Goal: Transaction & Acquisition: Purchase product/service

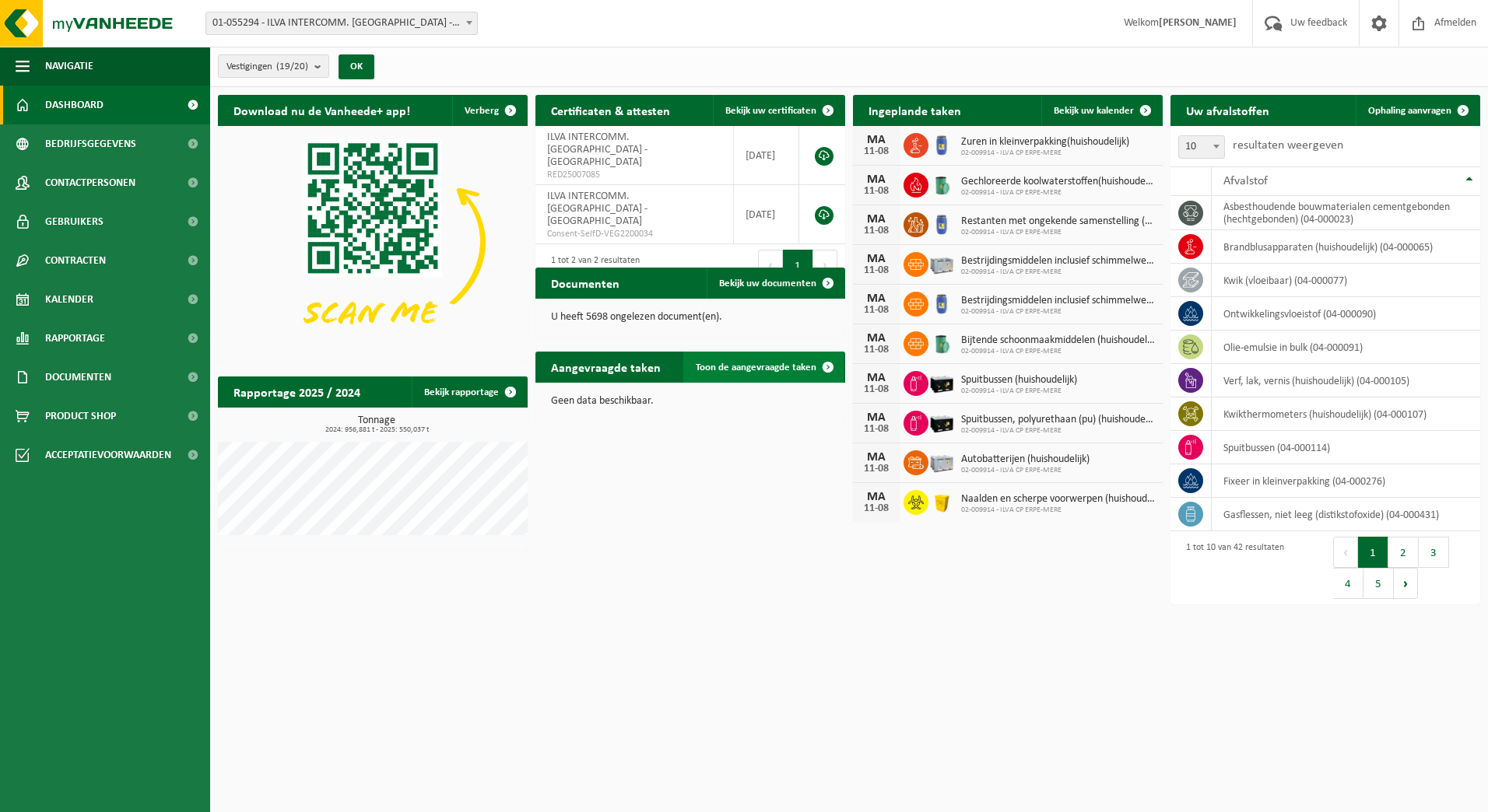
click at [760, 368] on span "Toon de aangevraagde taken" at bounding box center [756, 368] width 121 height 10
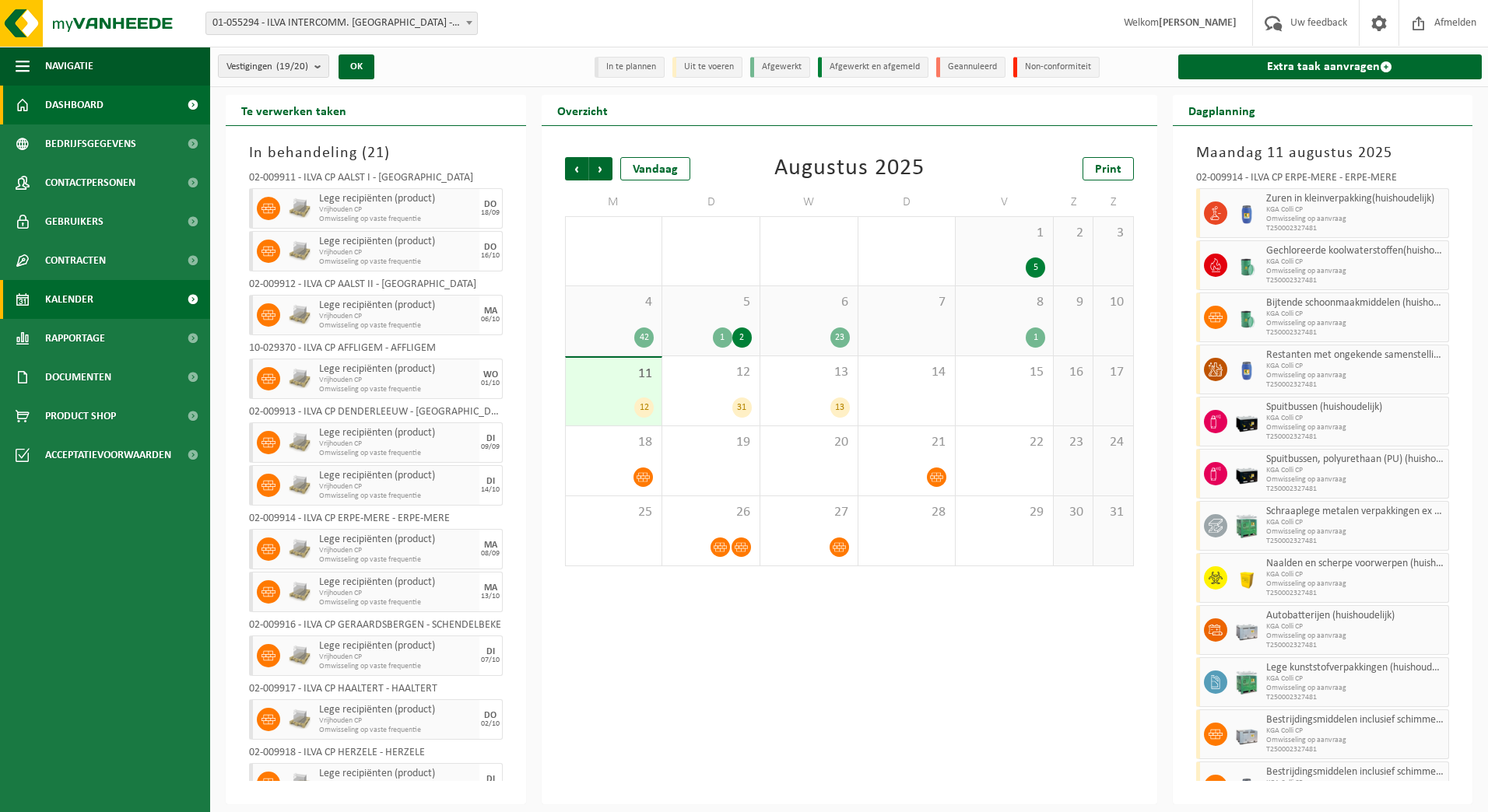
click at [126, 97] on link "Dashboard" at bounding box center [105, 105] width 210 height 39
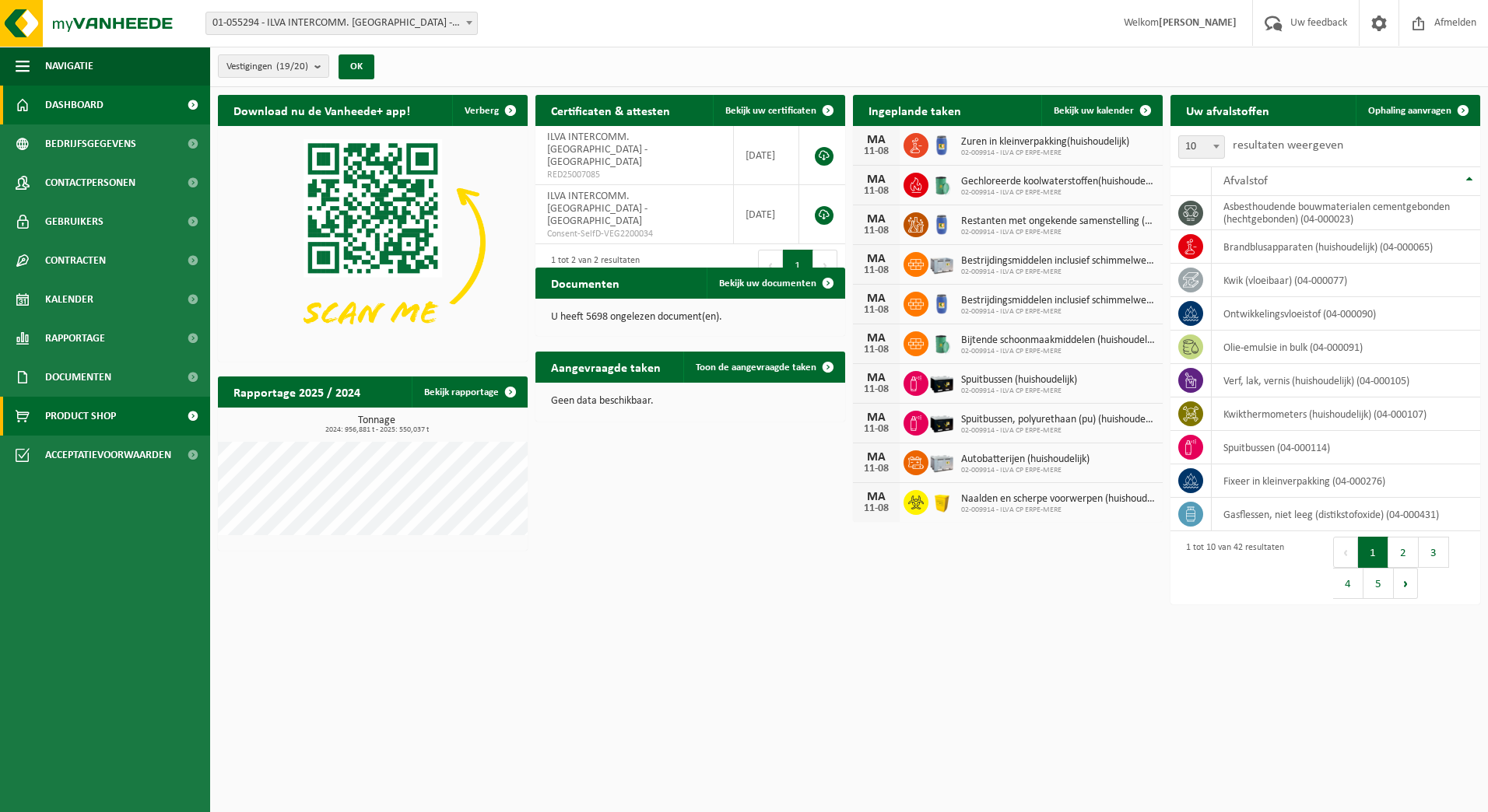
click at [110, 409] on span "Product Shop" at bounding box center [80, 416] width 71 height 39
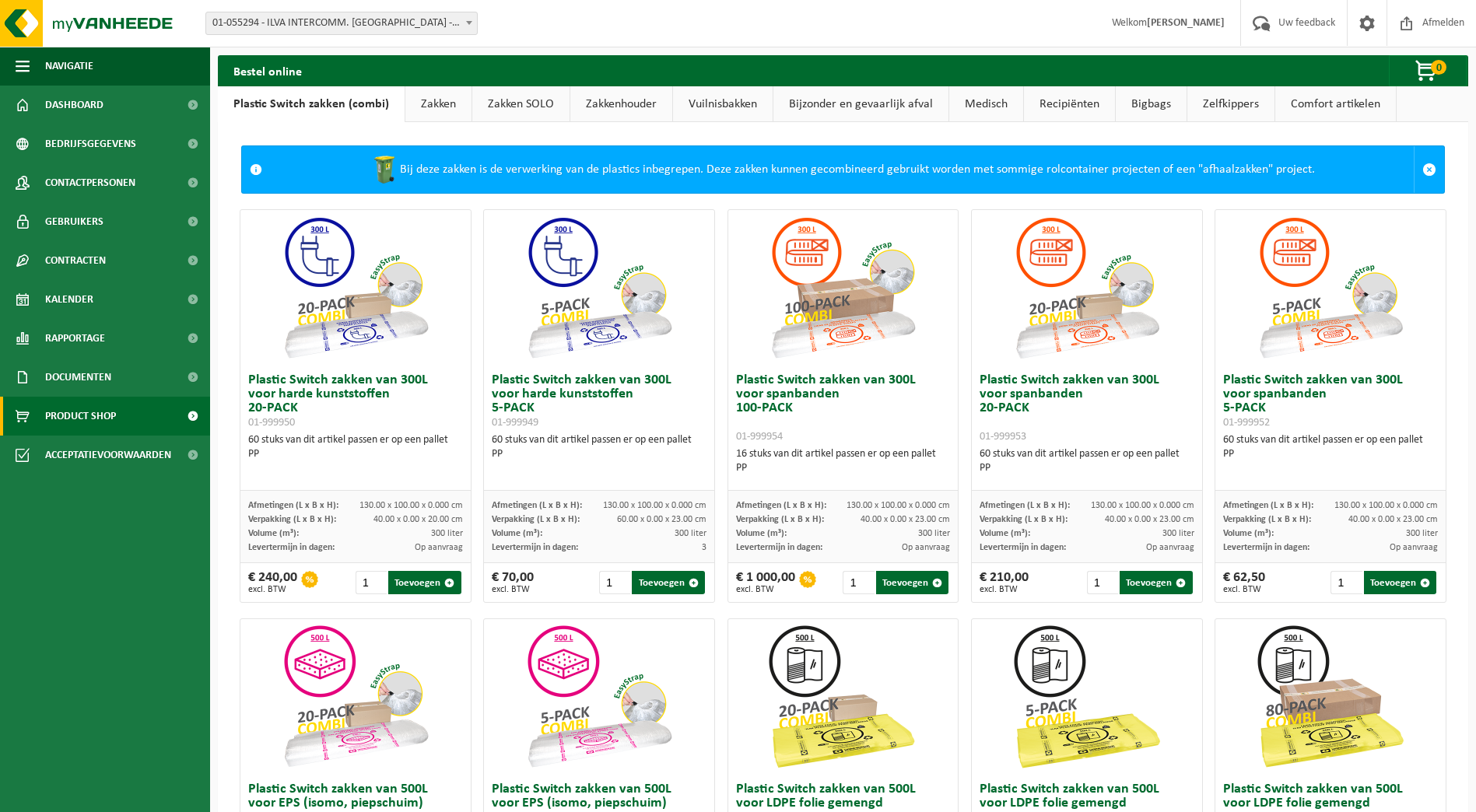
click at [1307, 108] on link "Comfort artikelen" at bounding box center [1335, 104] width 121 height 36
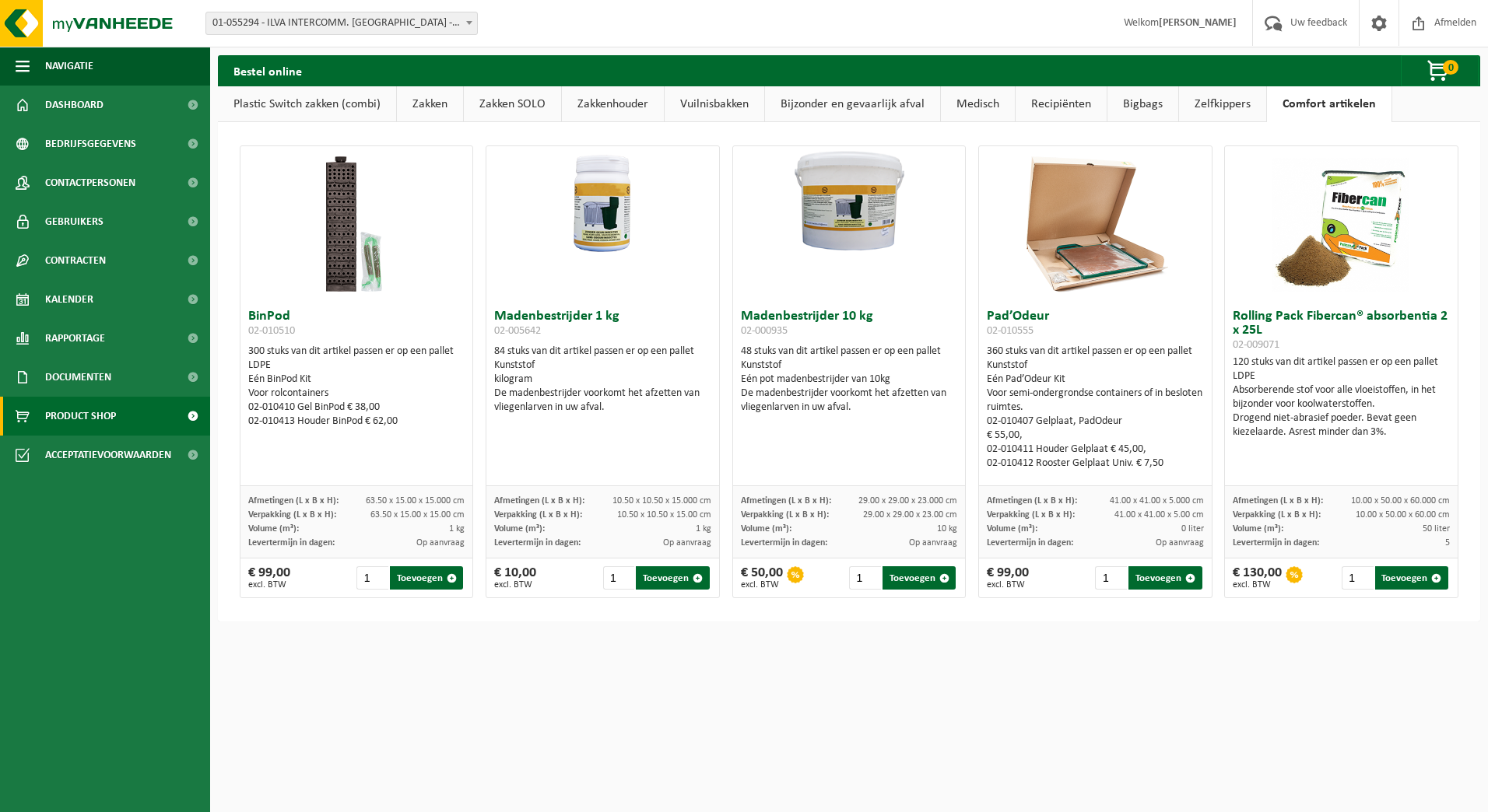
click at [1219, 103] on link "Zelfkippers" at bounding box center [1222, 104] width 87 height 36
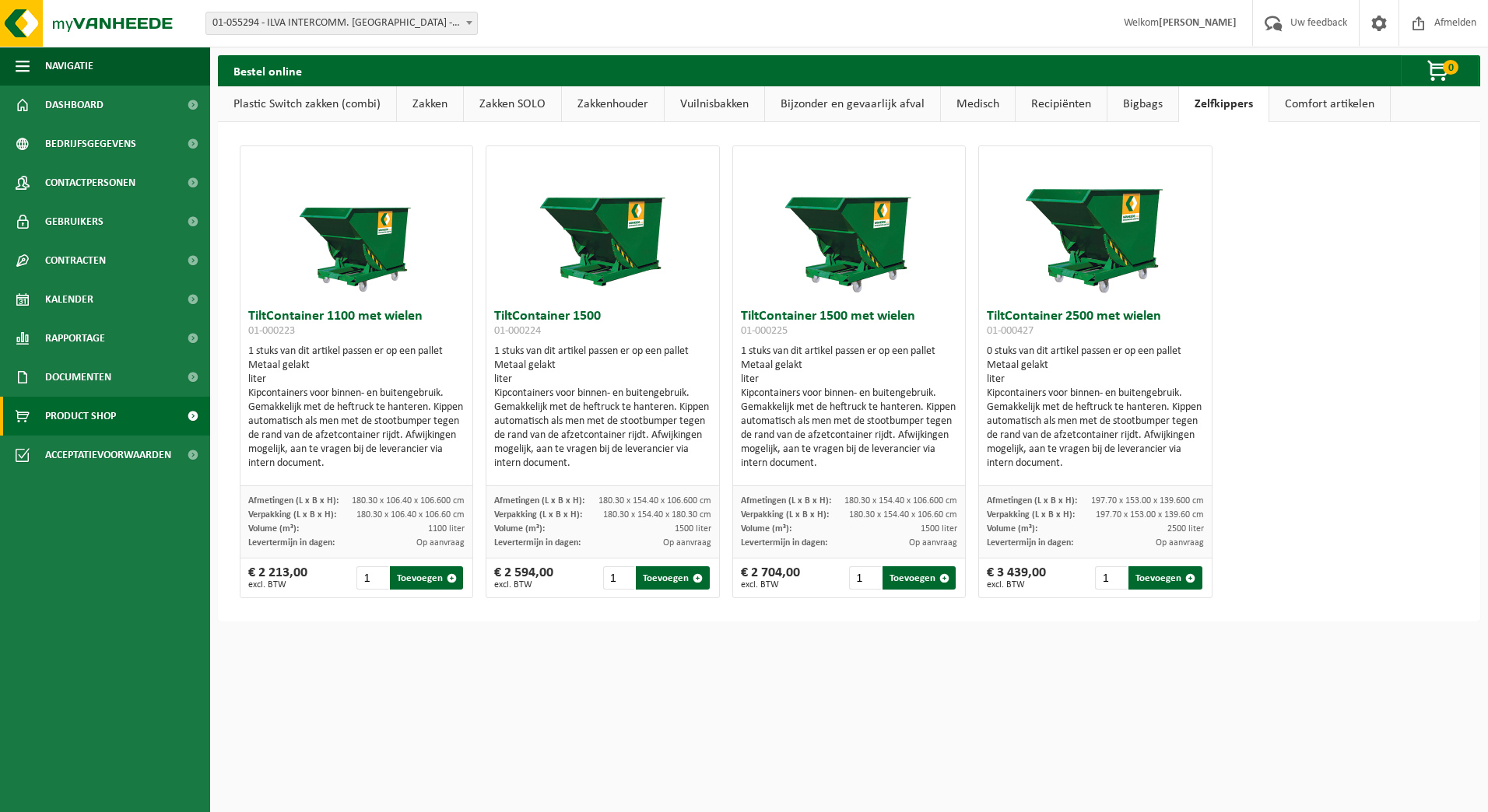
click at [1141, 103] on link "Bigbags" at bounding box center [1142, 104] width 71 height 36
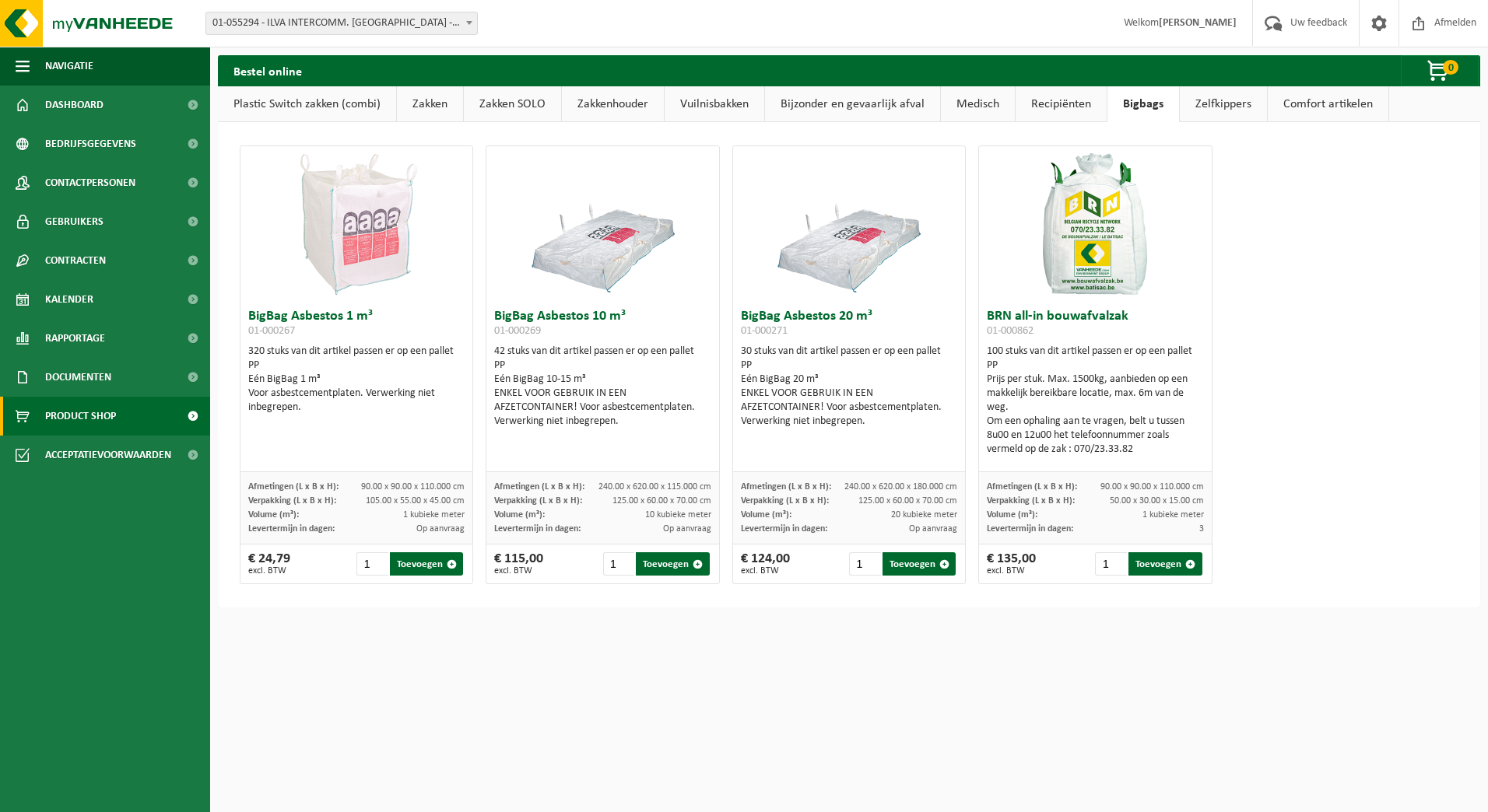
click at [1053, 102] on link "Recipiënten" at bounding box center [1061, 104] width 91 height 36
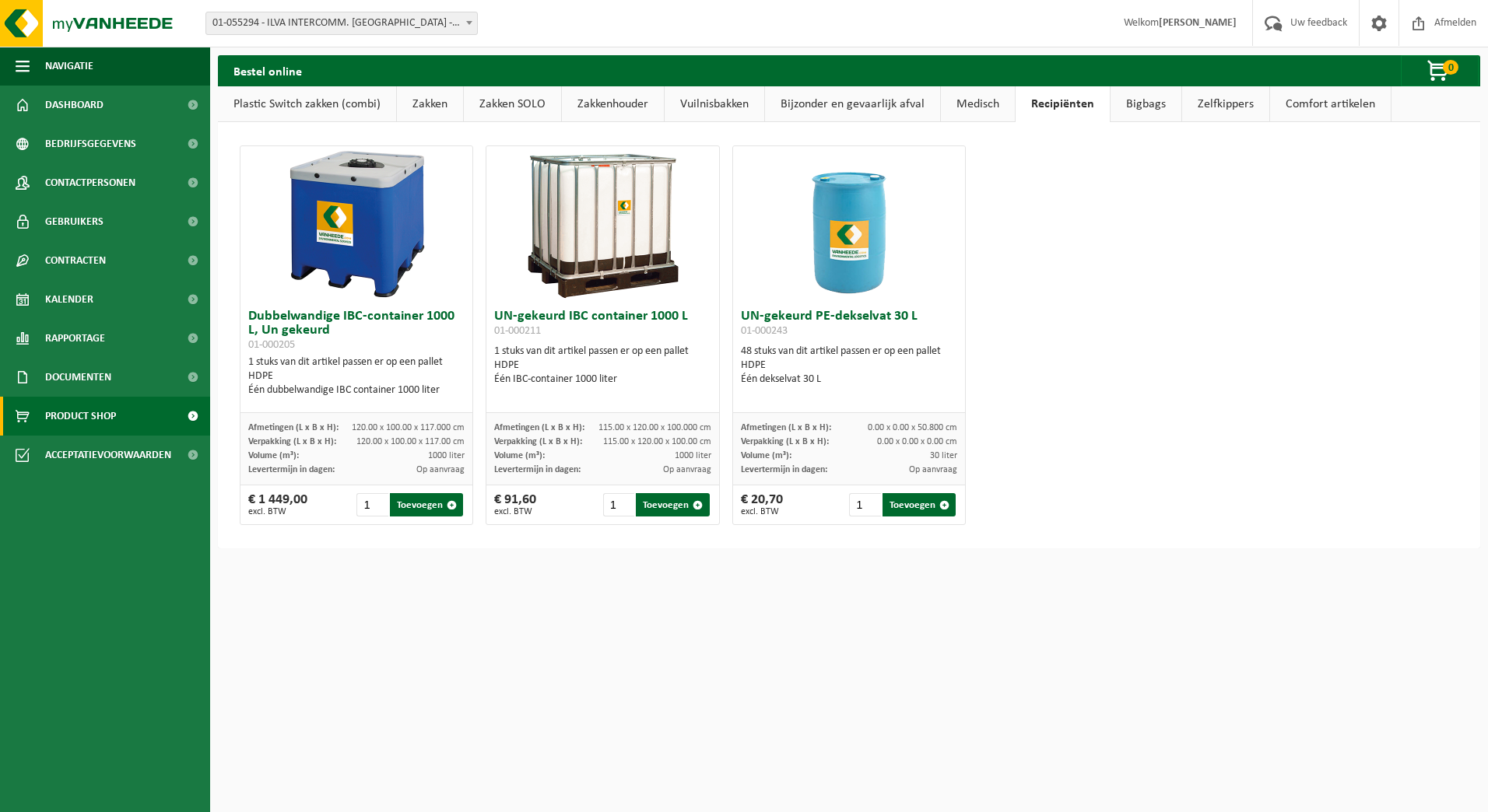
click at [977, 93] on link "Medisch" at bounding box center [977, 104] width 74 height 36
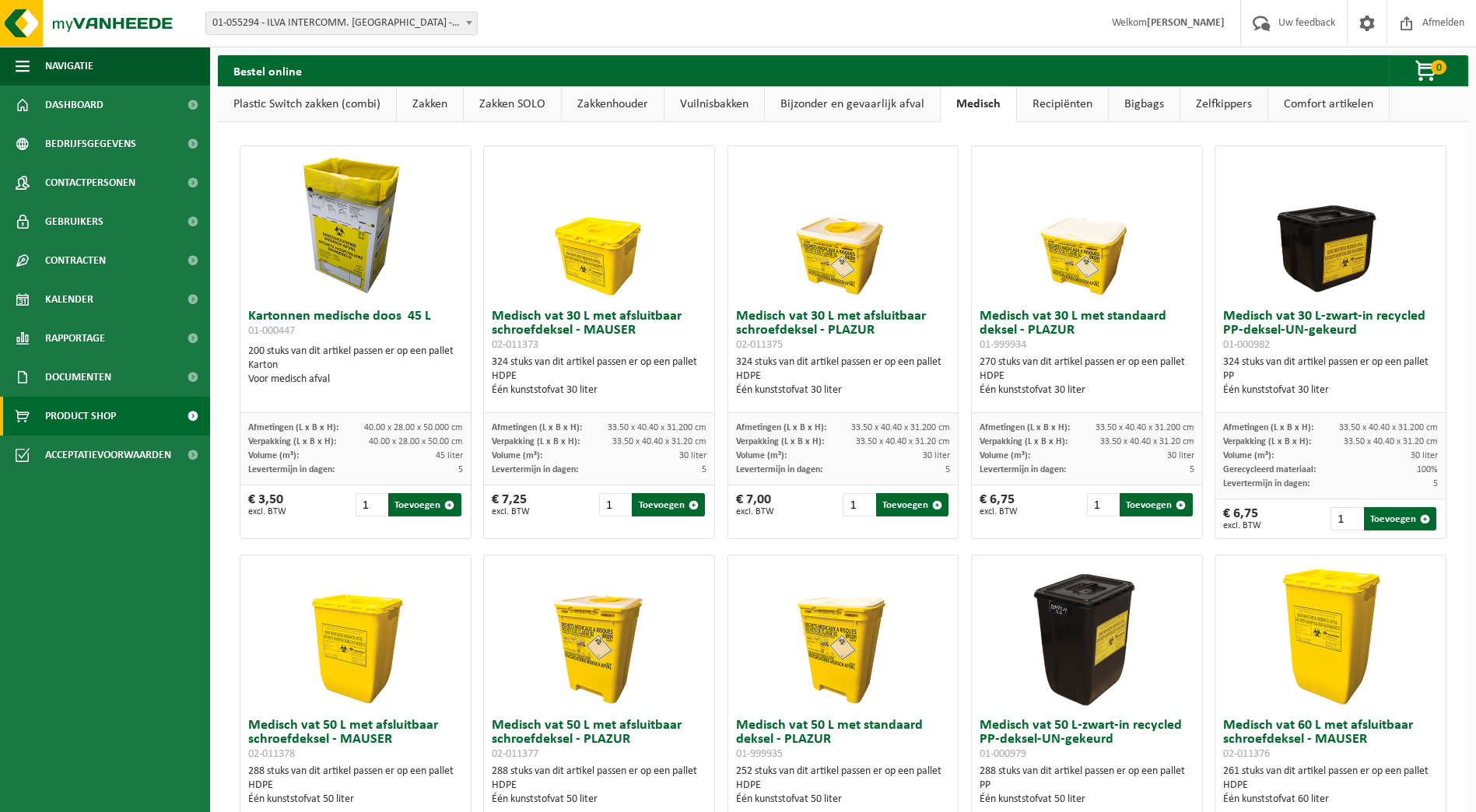
click at [893, 106] on link "Bijzonder en gevaarlijk afval" at bounding box center [852, 104] width 175 height 36
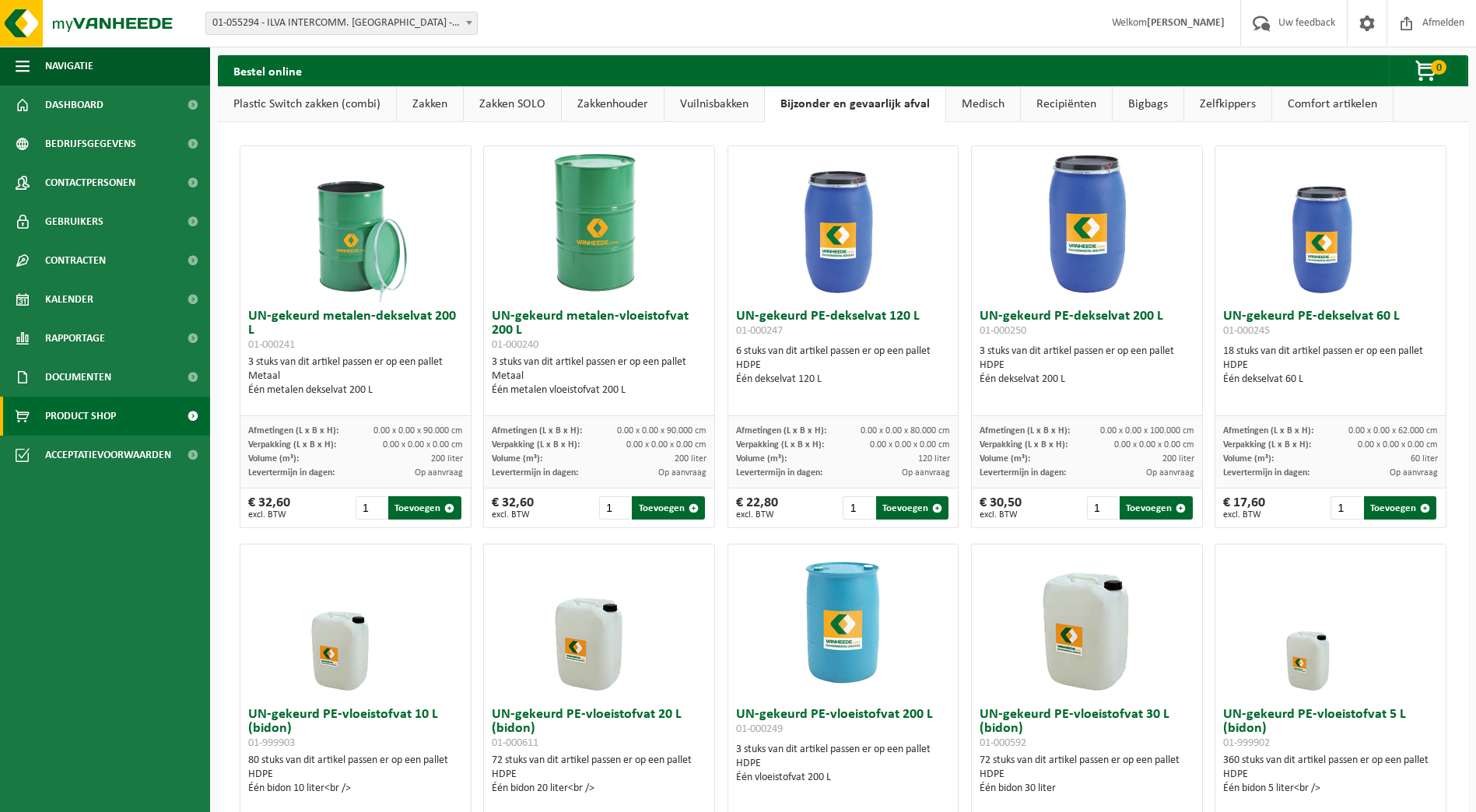
click at [735, 96] on link "Vuilnisbakken" at bounding box center [714, 104] width 99 height 36
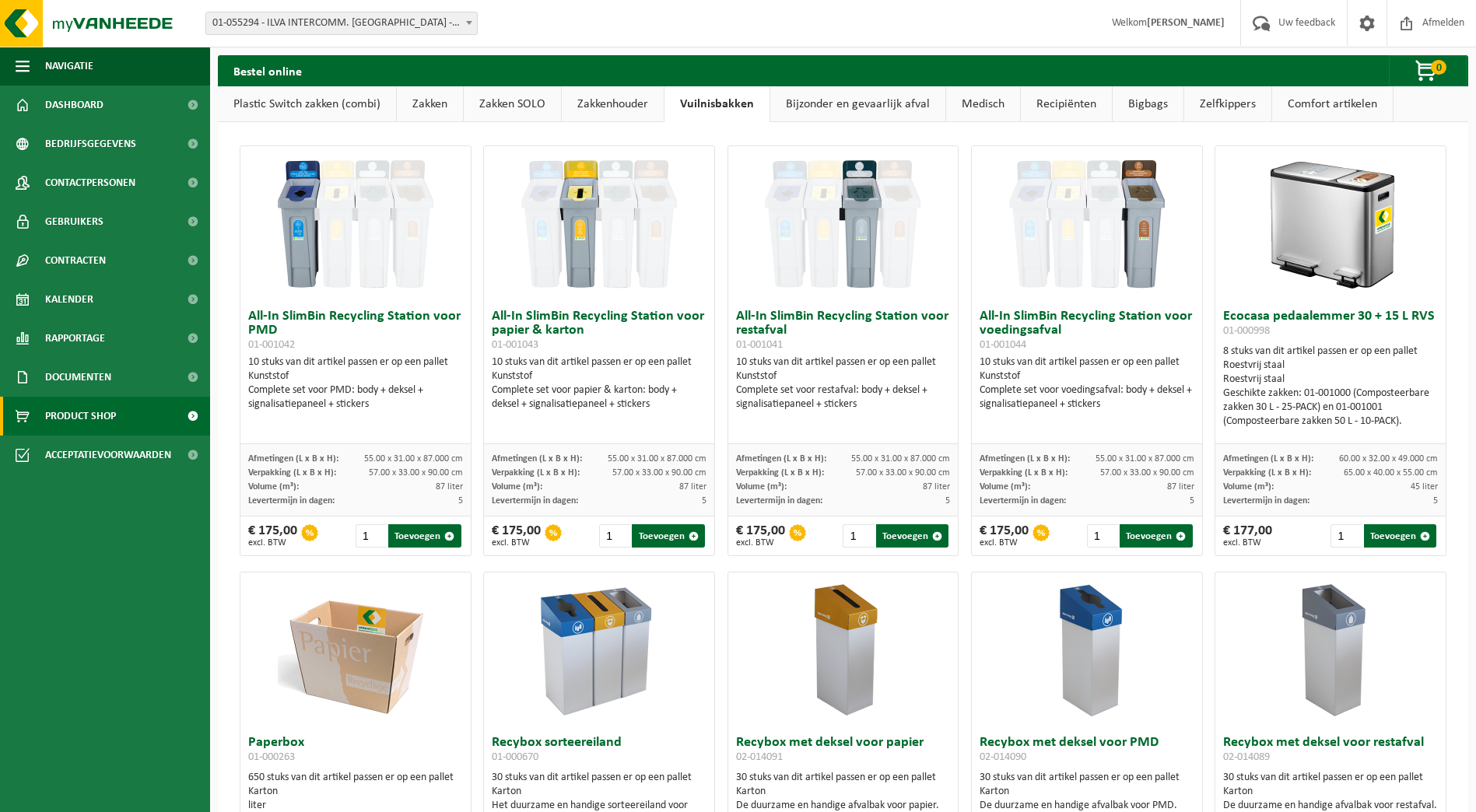
click at [615, 99] on link "Zakkenhouder" at bounding box center [612, 104] width 102 height 36
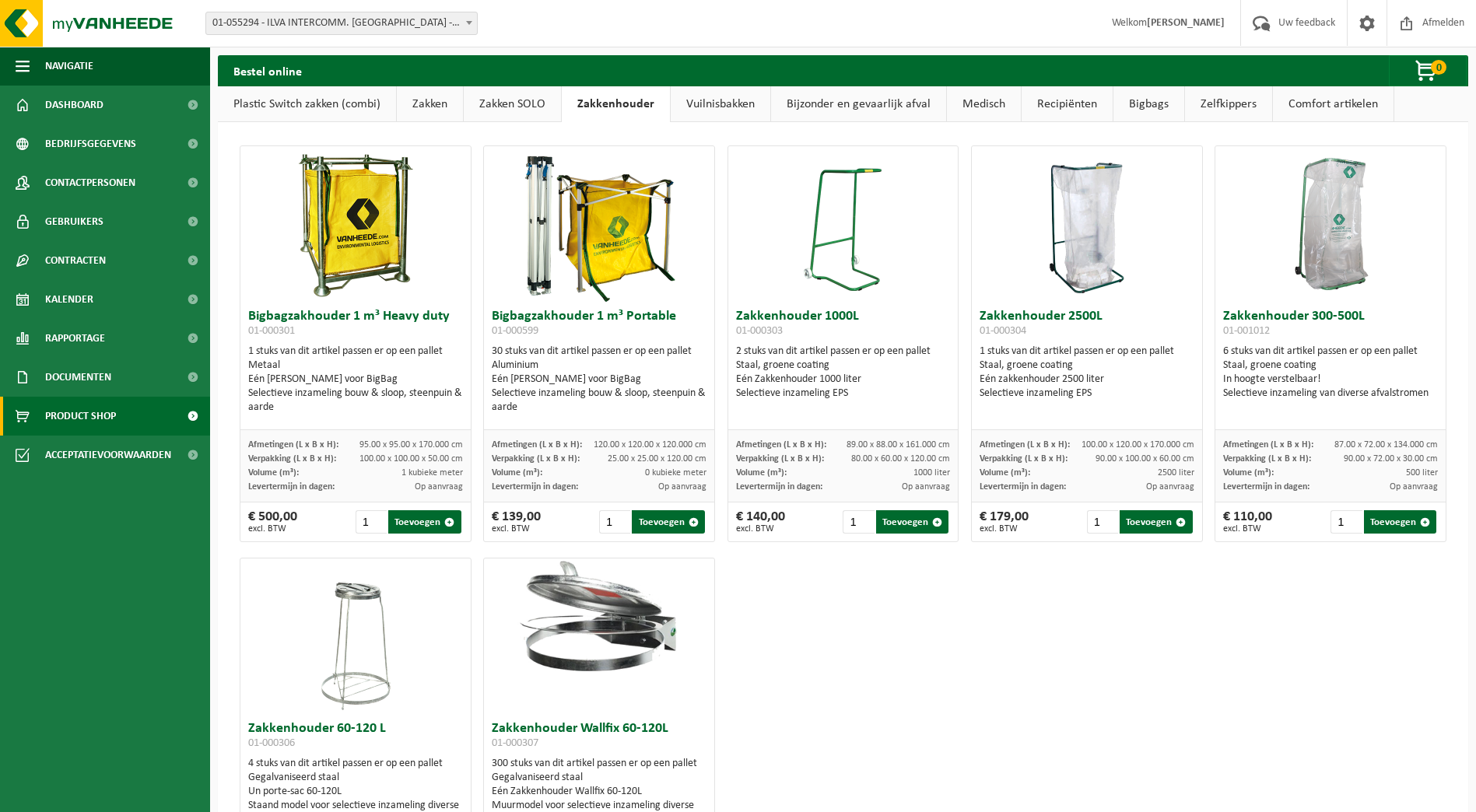
click at [522, 97] on link "Zakken SOLO" at bounding box center [512, 104] width 97 height 36
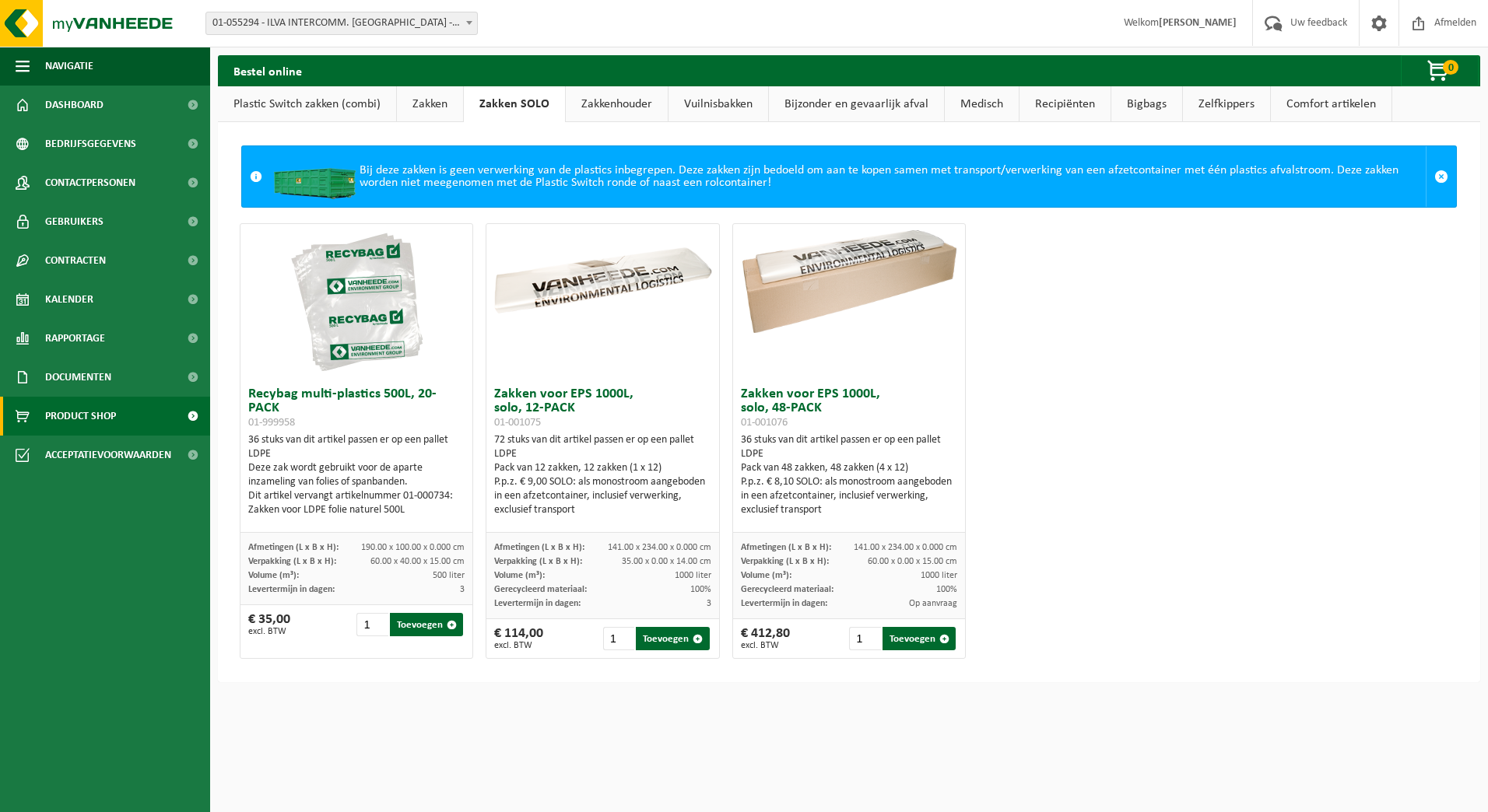
click at [440, 102] on link "Zakken" at bounding box center [430, 104] width 66 height 36
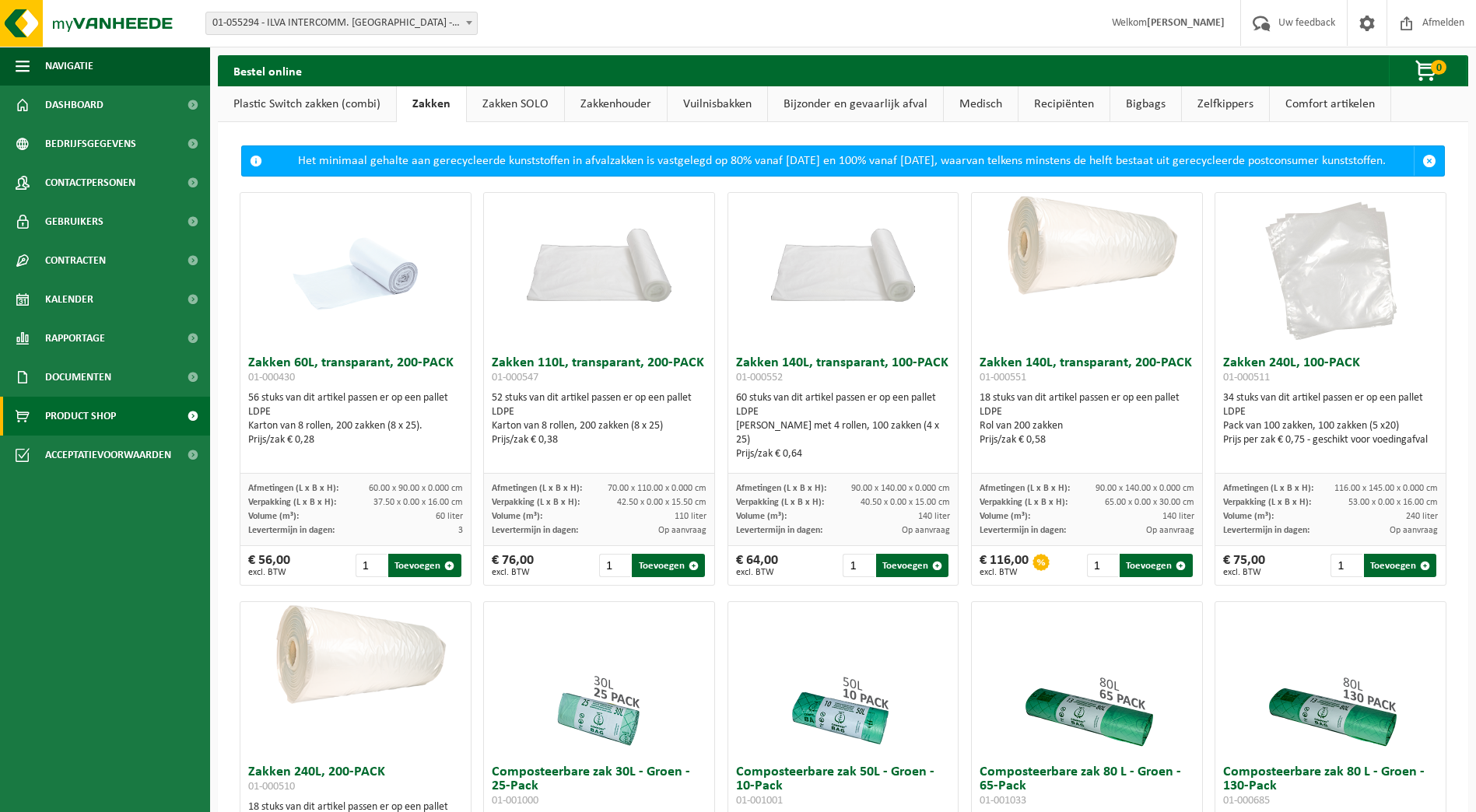
click at [332, 102] on link "Plastic Switch zakken (combi)" at bounding box center [306, 104] width 178 height 36
